Goal: Task Accomplishment & Management: Manage account settings

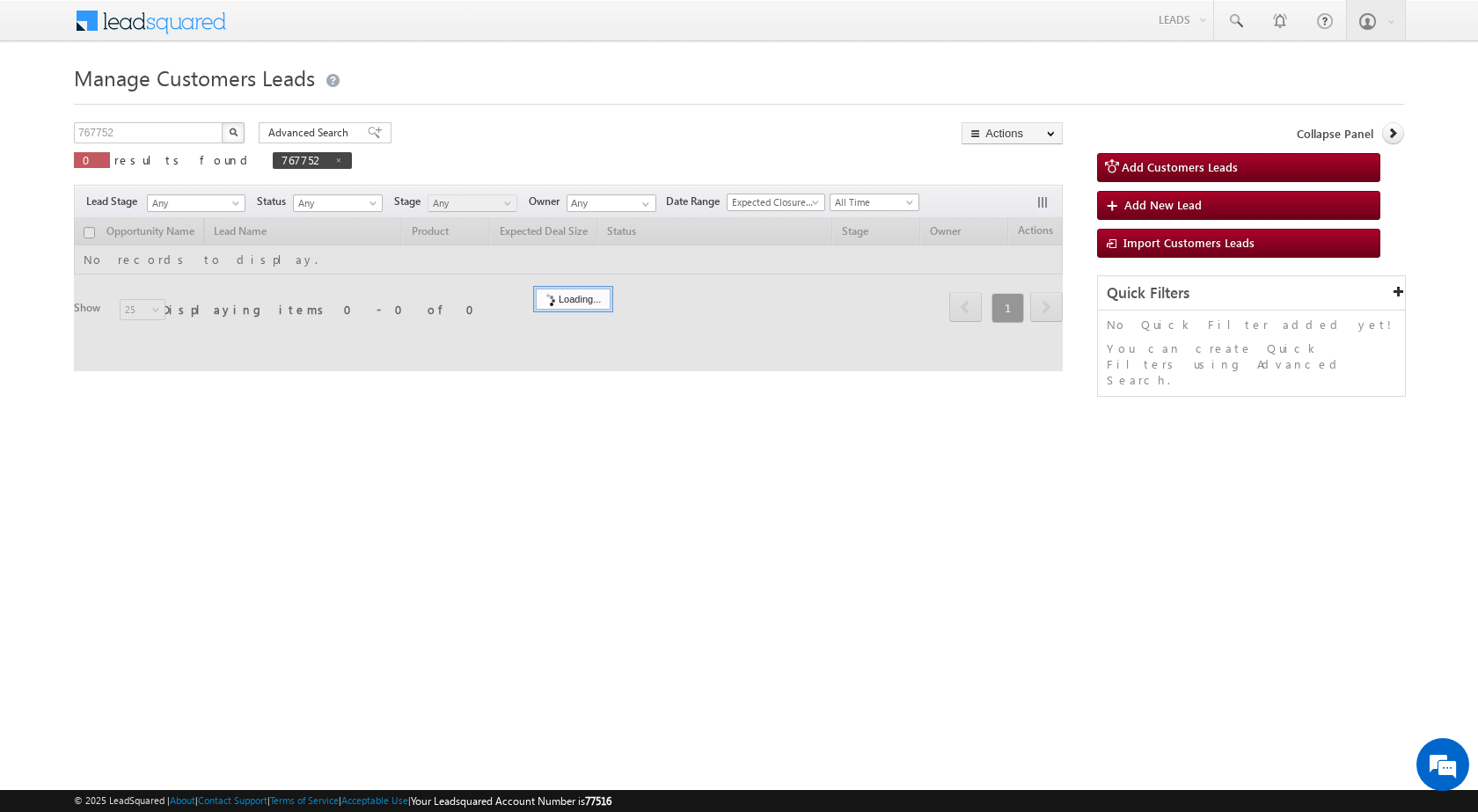
click at [560, 468] on div "Manage Customers Leads 767752 X 0 results found 767752 Advanced Search Advanced…" at bounding box center [739, 279] width 1330 height 439
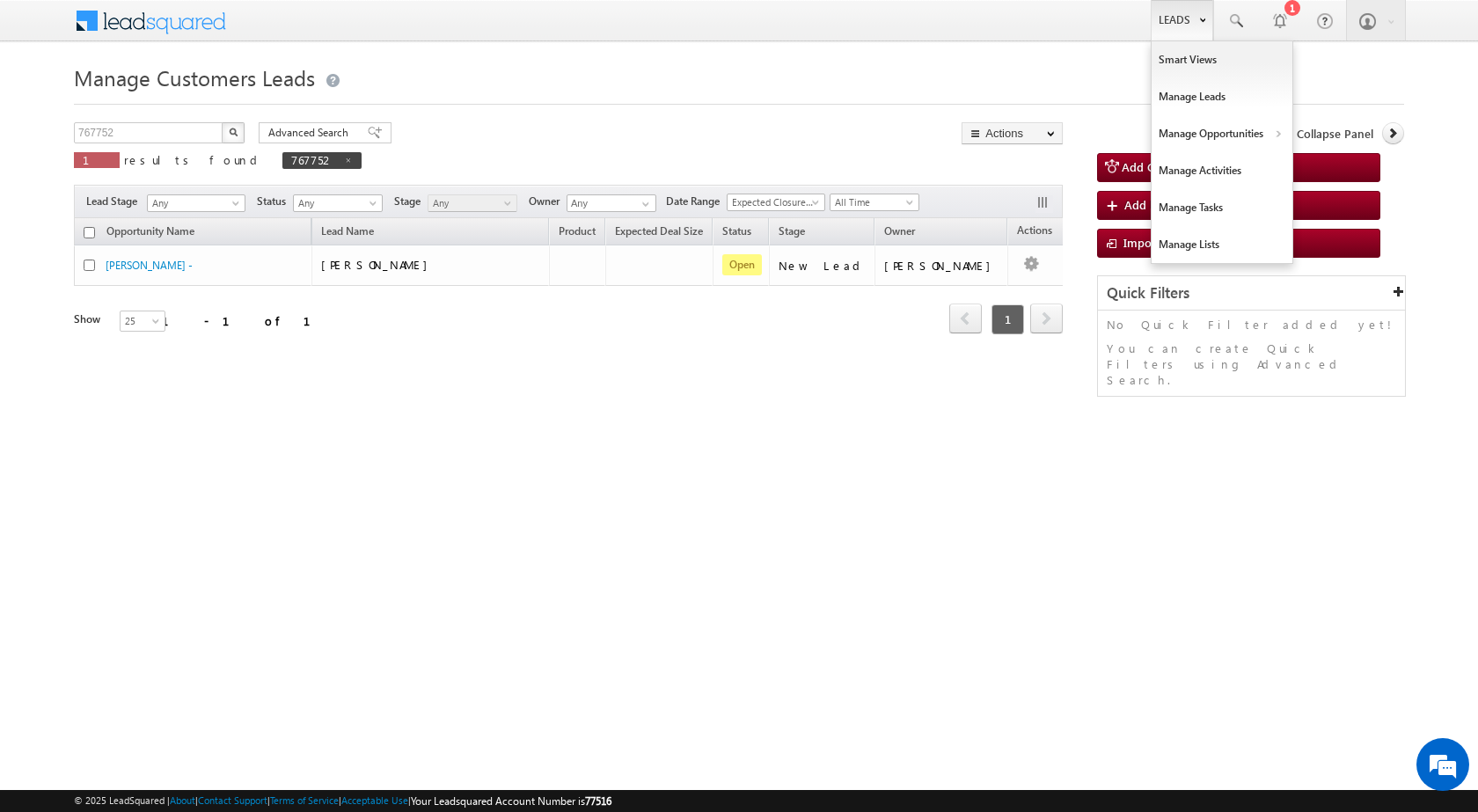
click at [1181, 16] on link "Leads" at bounding box center [1182, 20] width 63 height 41
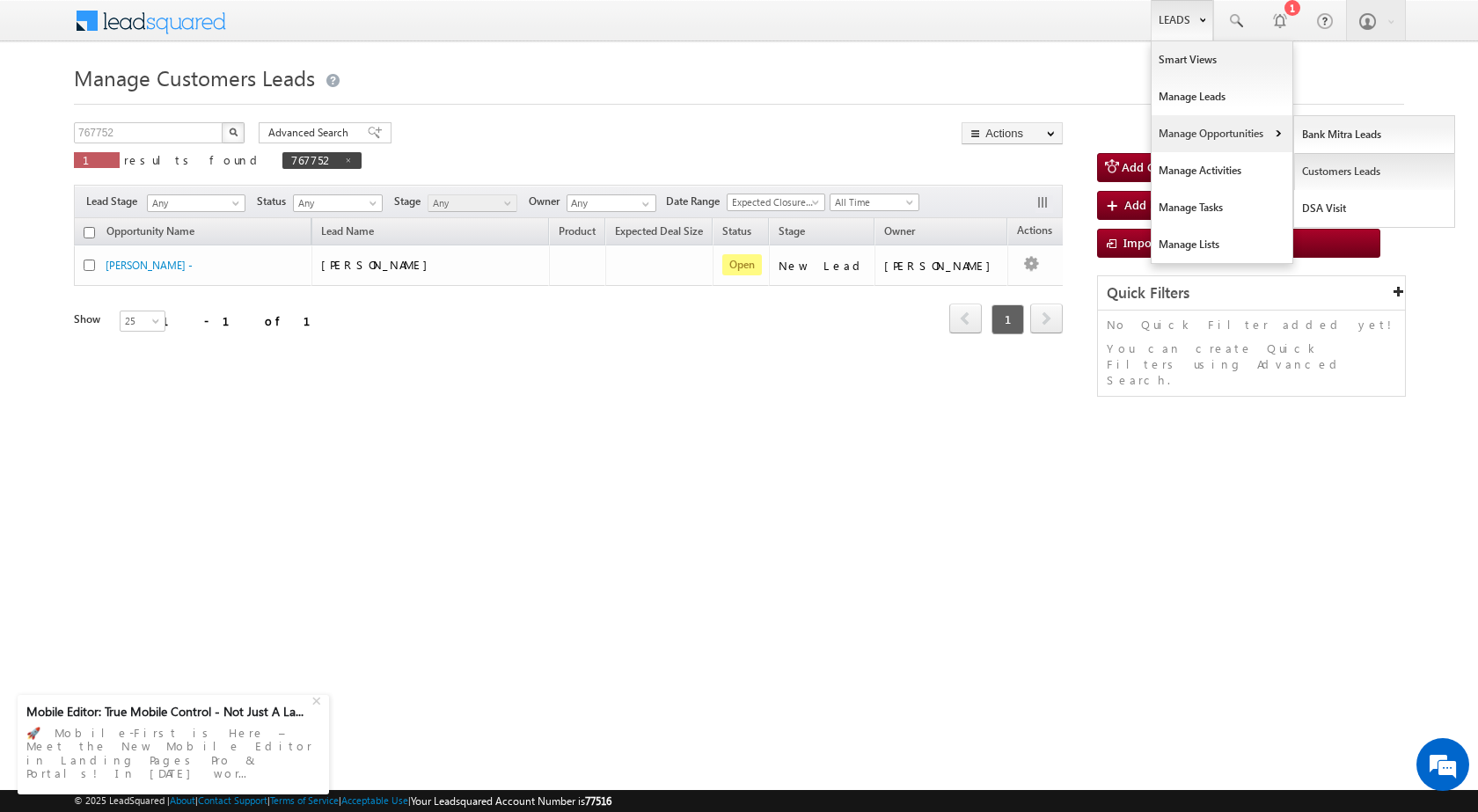
click at [1330, 168] on link "Customers Leads" at bounding box center [1374, 171] width 161 height 37
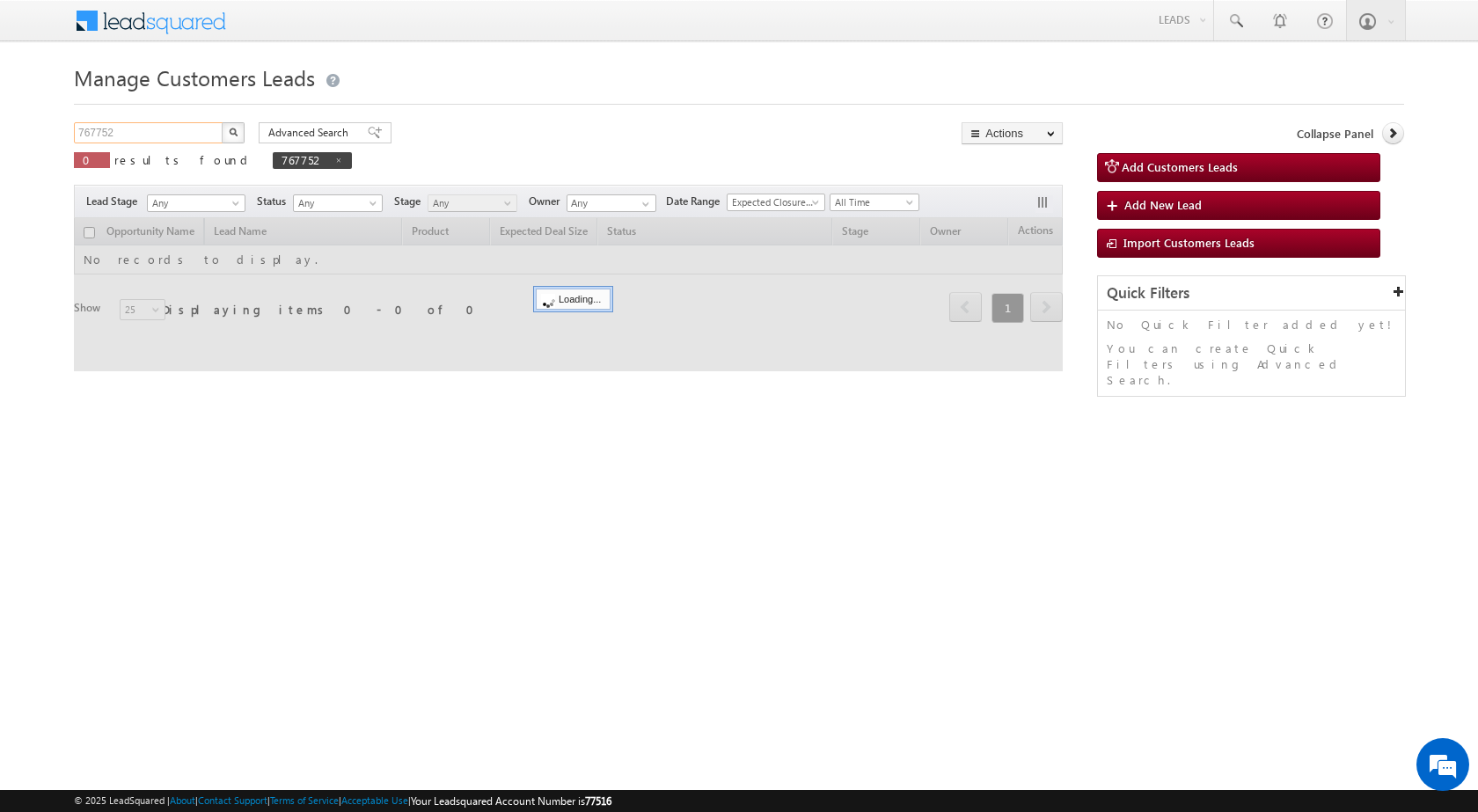
click at [178, 134] on input "767752" at bounding box center [149, 132] width 151 height 21
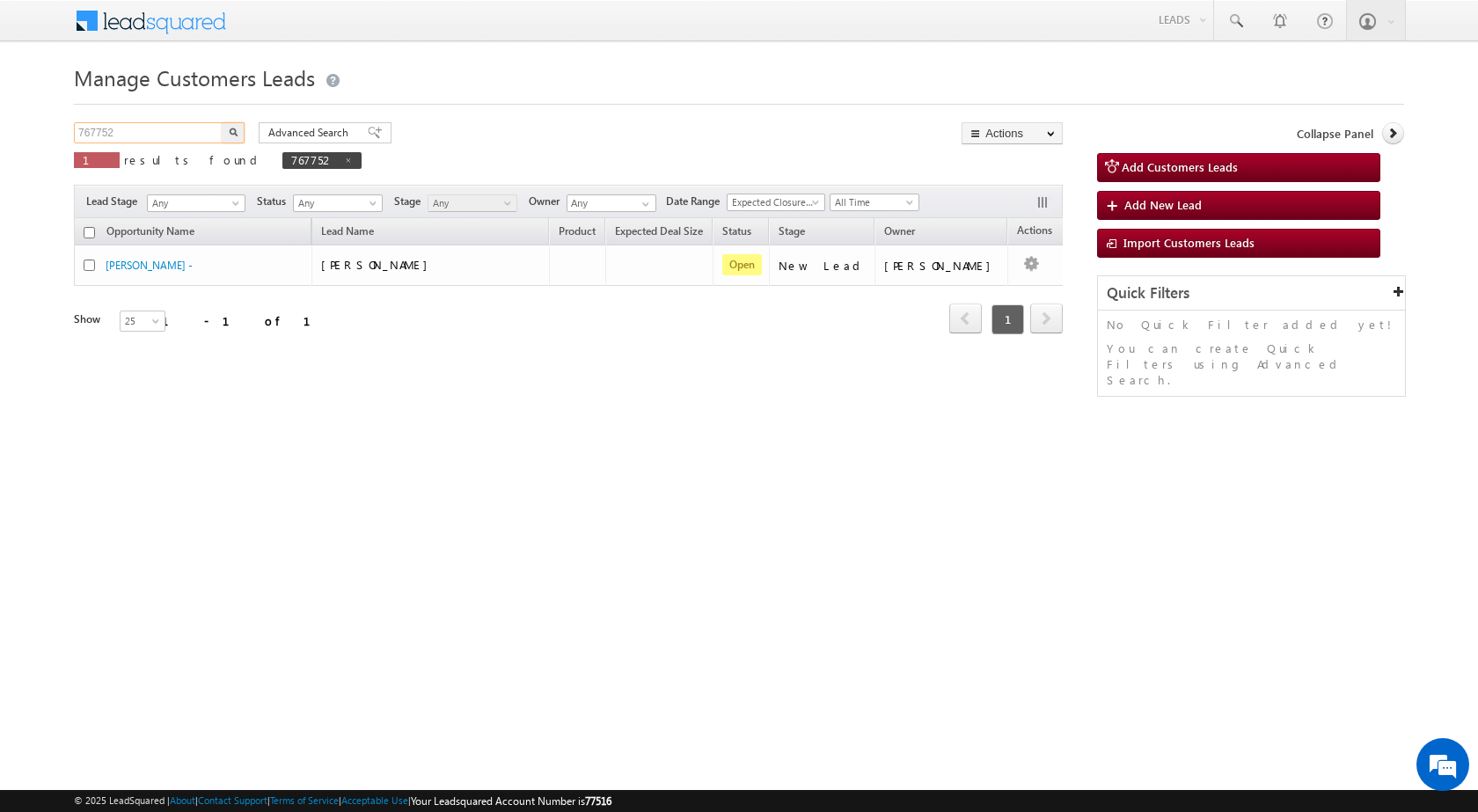
click at [178, 134] on input "767752" at bounding box center [149, 132] width 151 height 21
paste input "78358"
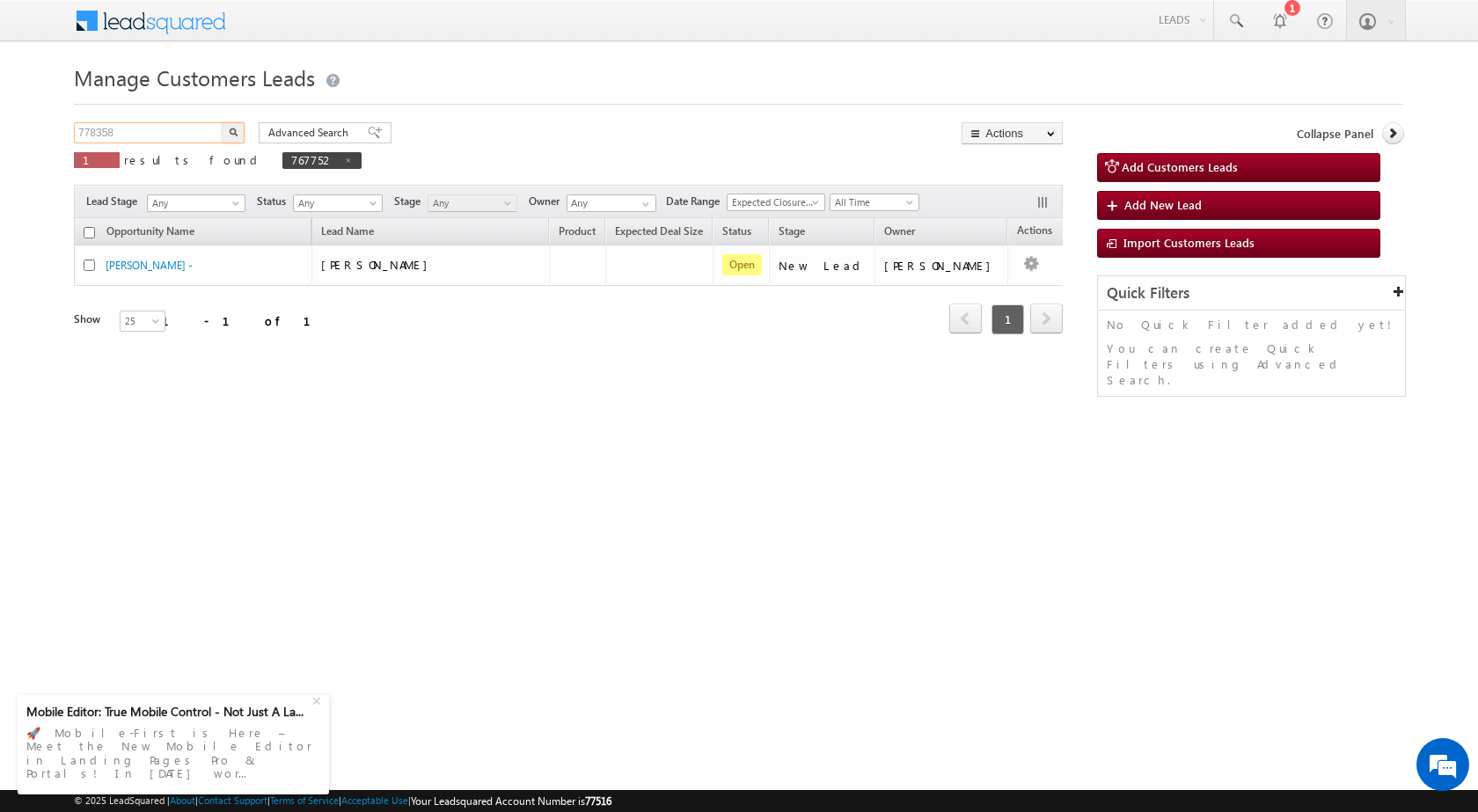
type input "778358"
click at [231, 130] on img "button" at bounding box center [233, 132] width 9 height 9
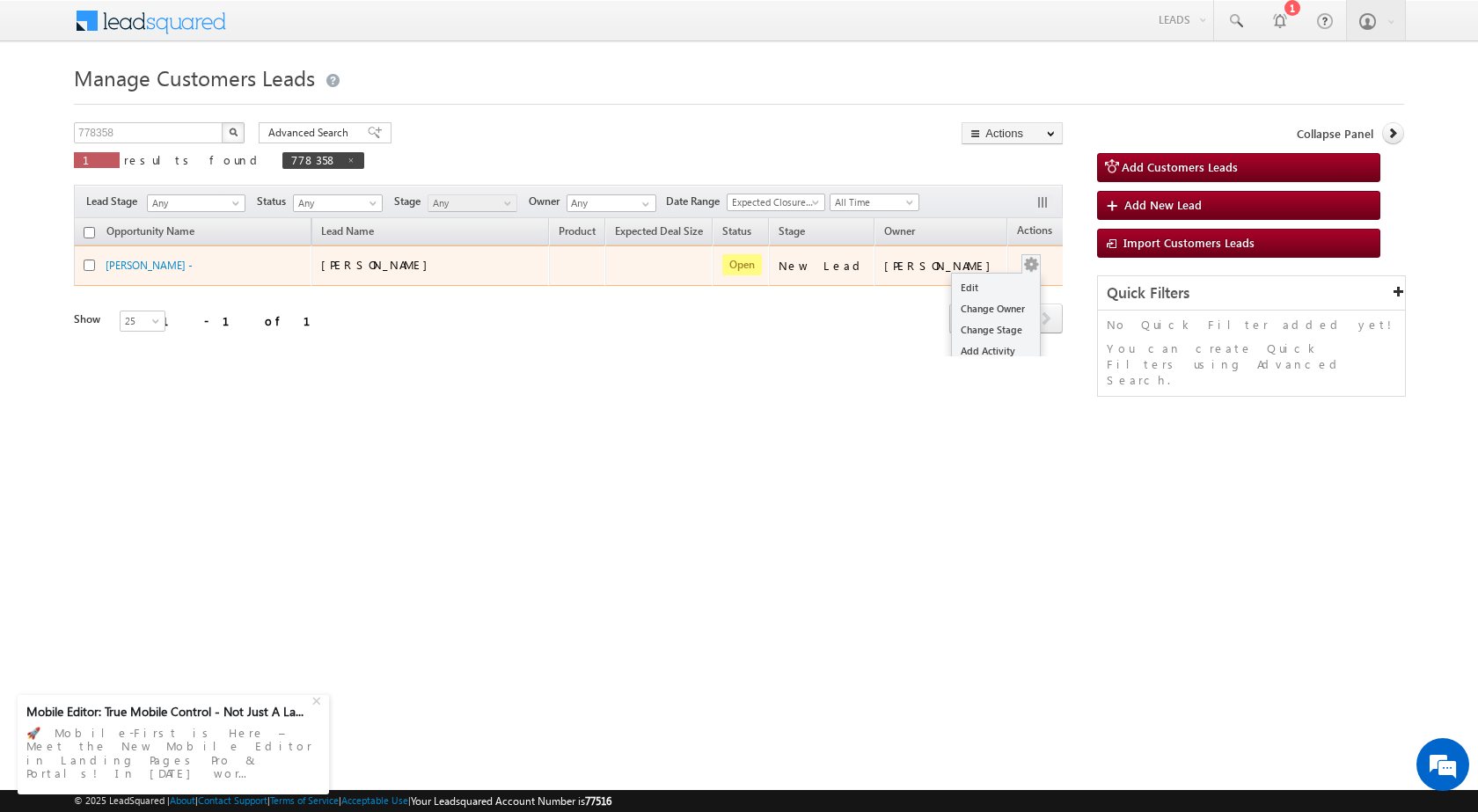
click at [1017, 268] on div "Edit Change Owner Change Stage Add Activity Add Task Delete" at bounding box center [1031, 265] width 28 height 23
click at [990, 284] on link "Edit" at bounding box center [996, 287] width 88 height 21
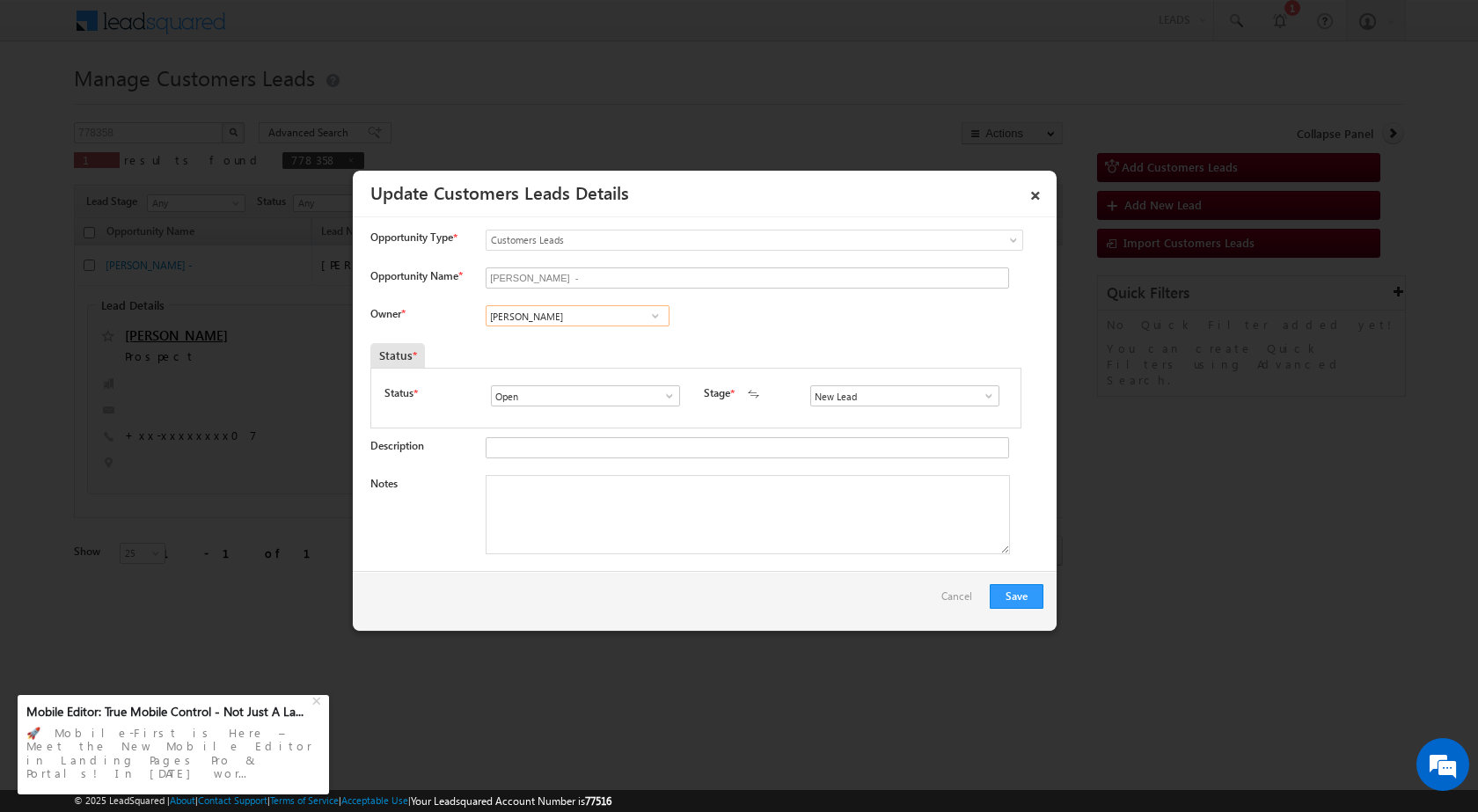
click at [590, 319] on input "Vikas Halwai" at bounding box center [578, 316] width 184 height 21
paste input "rahul.kumar1@sgrlimited.in"
click at [554, 339] on link "Rahul Kumar rahul.kumar1@sgrlimited.in" at bounding box center [578, 343] width 184 height 33
type input "Rahul Kumar"
click at [619, 551] on textarea "Notes" at bounding box center [747, 513] width 525 height 79
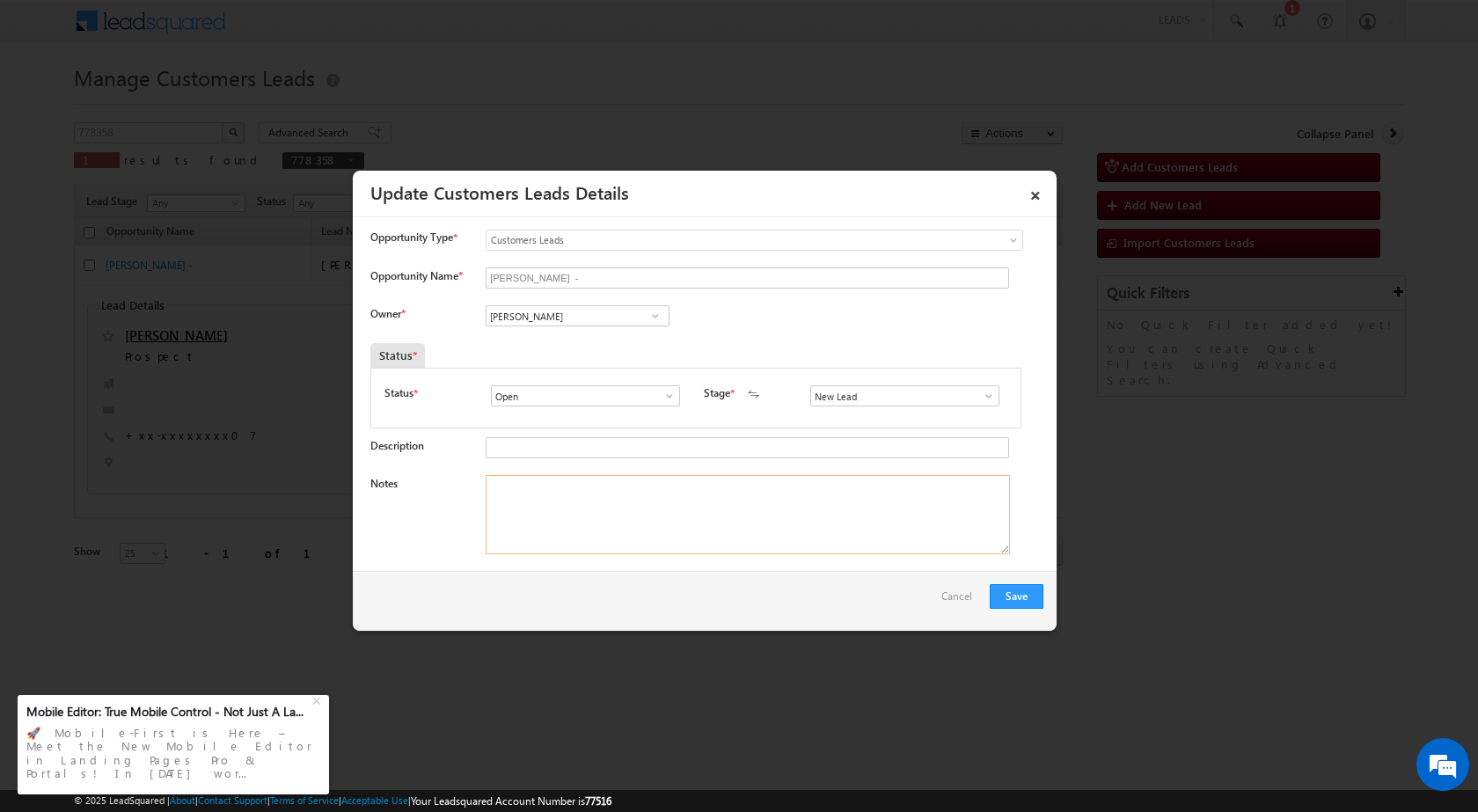
paste textarea "Name - PRAVEEN KUMAR / Construction / Qv - 25lac / LV - 20lac / Registry / Naga…"
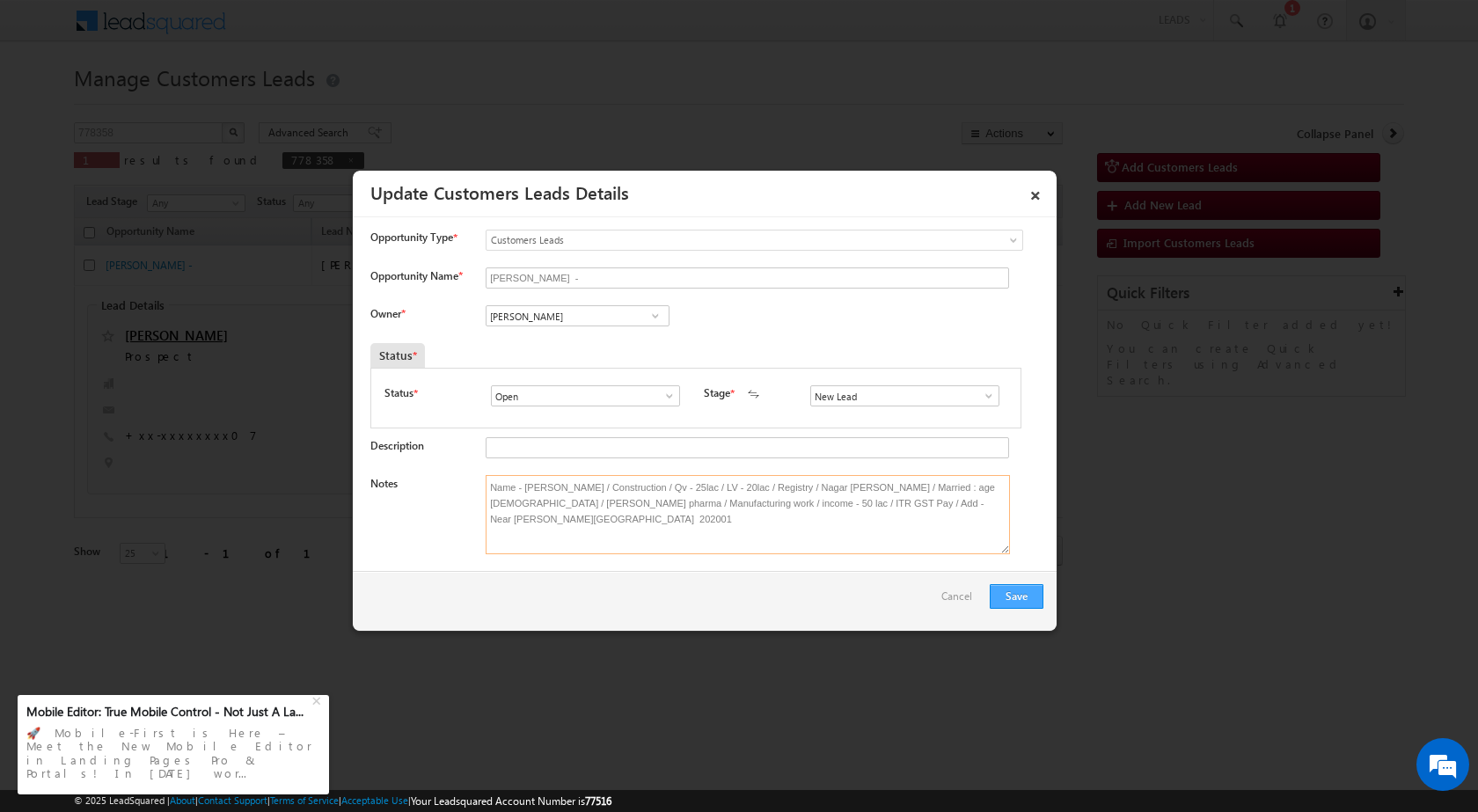
type textarea "Name - PRAVEEN KUMAR / Construction / Qv - 25lac / LV - 20lac / Registry / Naga…"
click at [1024, 596] on button "Save" at bounding box center [1017, 596] width 54 height 25
